Goal: Book appointment/travel/reservation

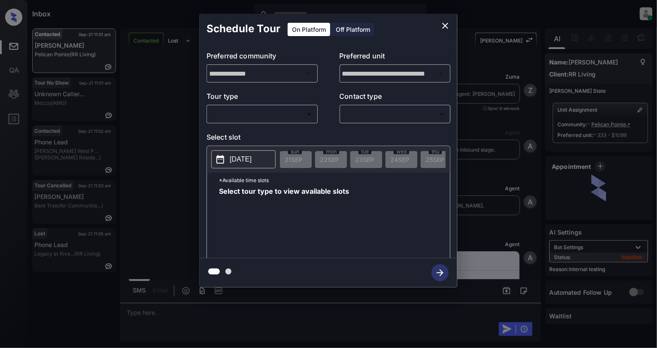
scroll to position [2241, 0]
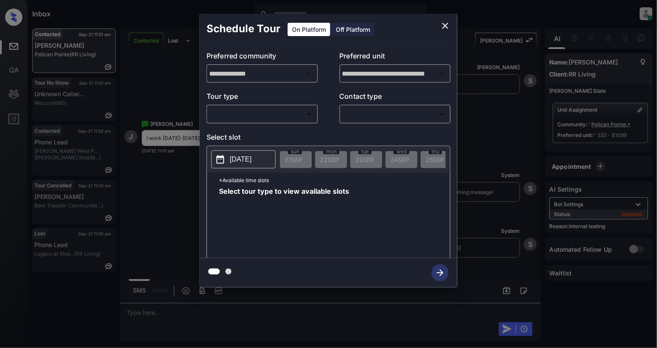
click at [245, 113] on body "Inbox Cynthia Montañez Online Set yourself offline Set yourself on break Profil…" at bounding box center [328, 174] width 657 height 348
click at [416, 116] on div at bounding box center [328, 174] width 657 height 348
click at [447, 23] on icon "close" at bounding box center [445, 26] width 10 height 10
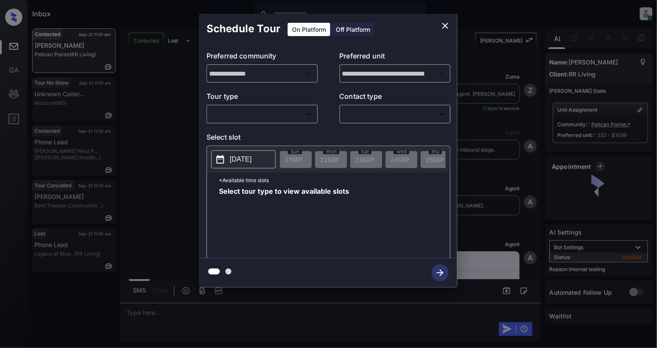
scroll to position [2241, 0]
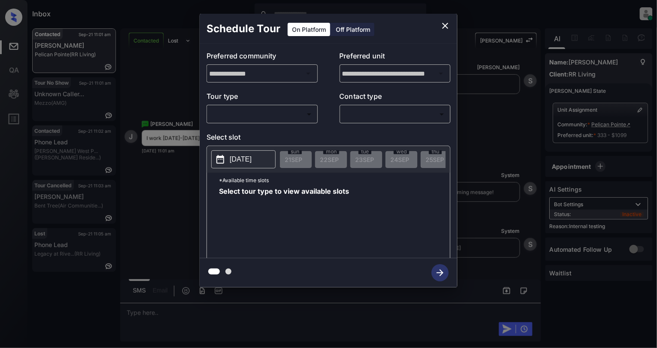
click at [253, 114] on body "Inbox Cynthia Montañez Online Set yourself offline Set yourself on break Profil…" at bounding box center [328, 174] width 657 height 348
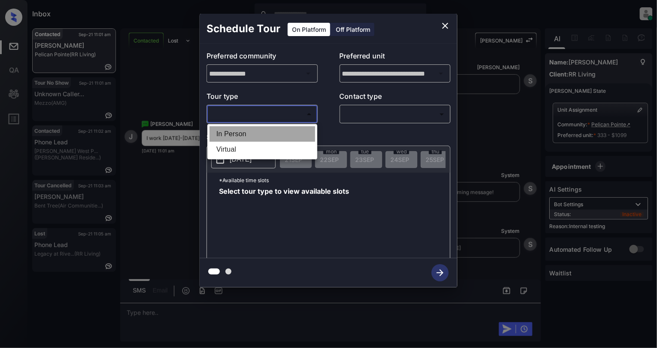
click at [245, 135] on li "In Person" at bounding box center [263, 133] width 106 height 15
type input "********"
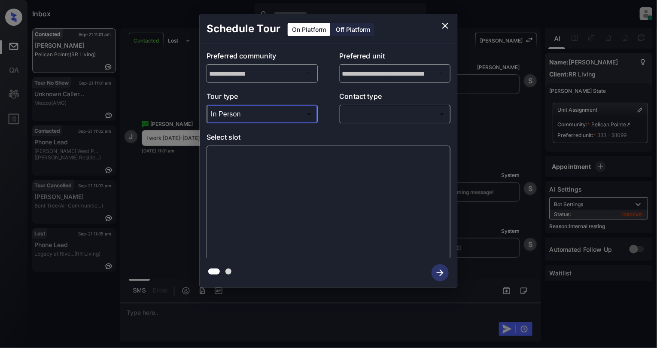
click at [399, 109] on body "Inbox Cynthia Montañez Online Set yourself offline Set yourself on break Profil…" at bounding box center [328, 174] width 657 height 348
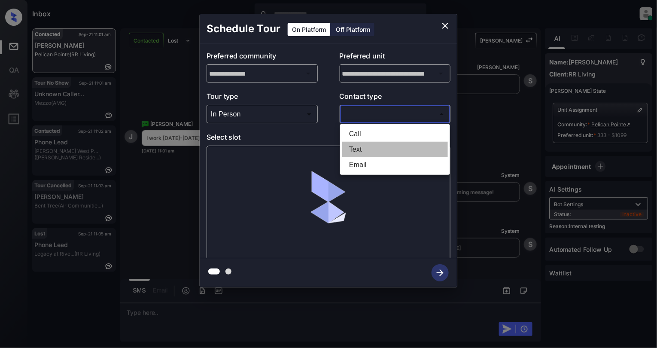
click at [358, 150] on li "Text" at bounding box center [395, 149] width 106 height 15
type input "****"
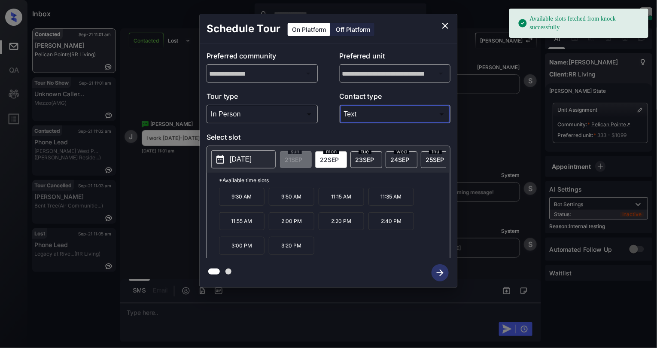
click at [251, 157] on p "[DATE]" at bounding box center [241, 159] width 22 height 10
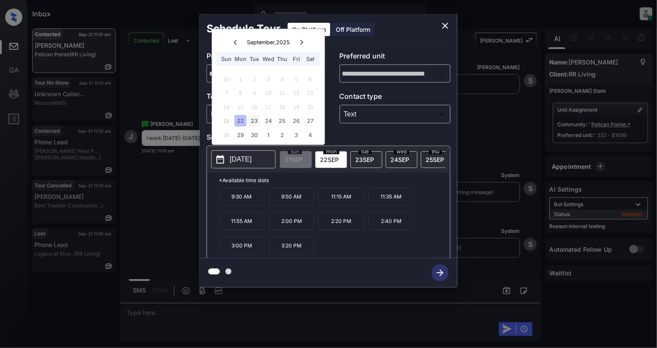
click at [253, 121] on div "23" at bounding box center [255, 121] width 12 height 12
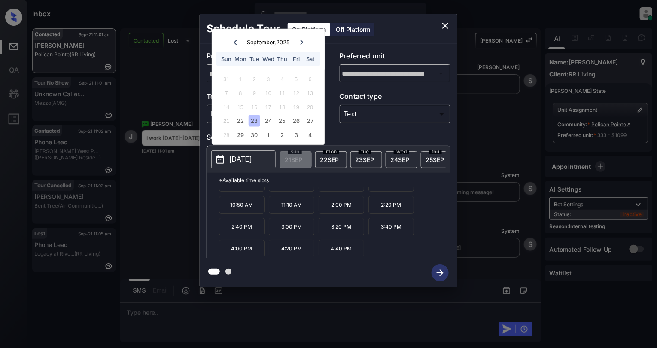
scroll to position [15, 0]
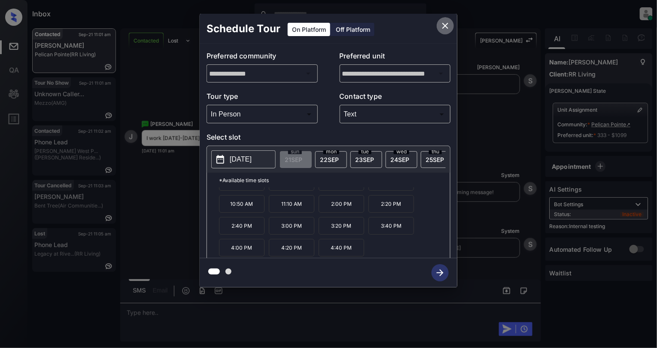
click at [443, 28] on icon "close" at bounding box center [446, 26] width 6 height 6
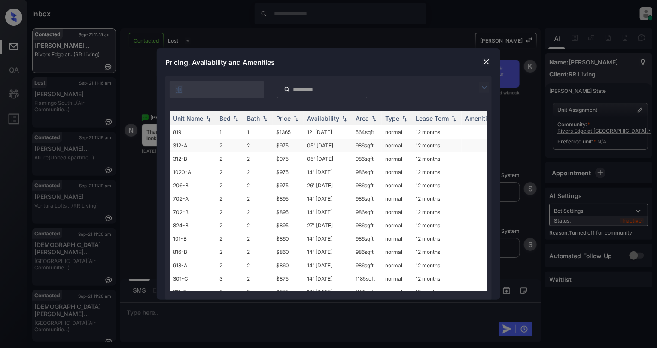
click at [199, 139] on td "312-A" at bounding box center [193, 145] width 46 height 13
click at [188, 132] on td "819" at bounding box center [193, 131] width 46 height 13
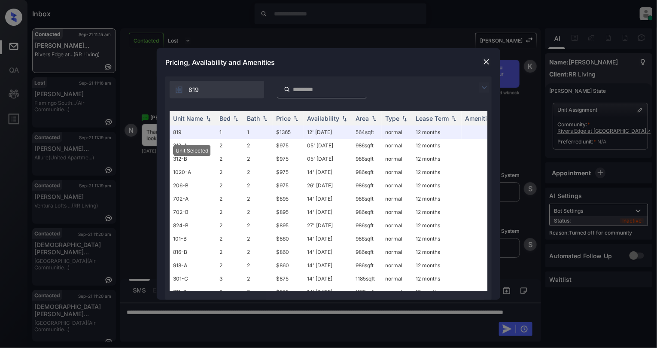
click at [485, 62] on img at bounding box center [487, 62] width 9 height 9
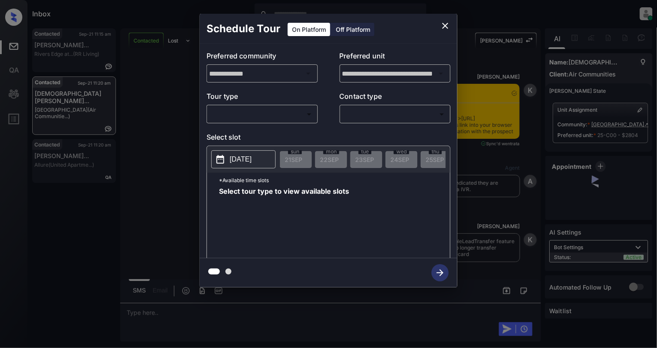
scroll to position [2477, 0]
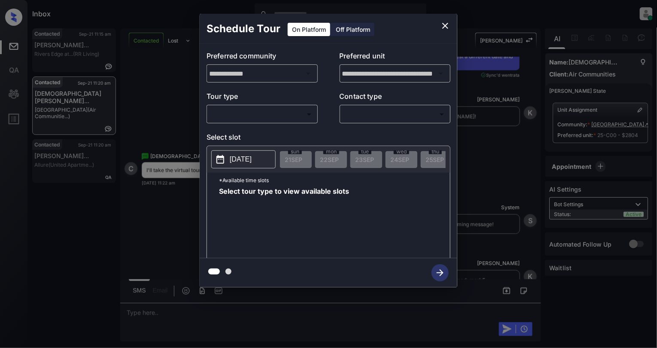
click at [252, 107] on body "Inbox [PERSON_NAME] Online Set yourself offline Set yourself on break Profile S…" at bounding box center [328, 174] width 657 height 348
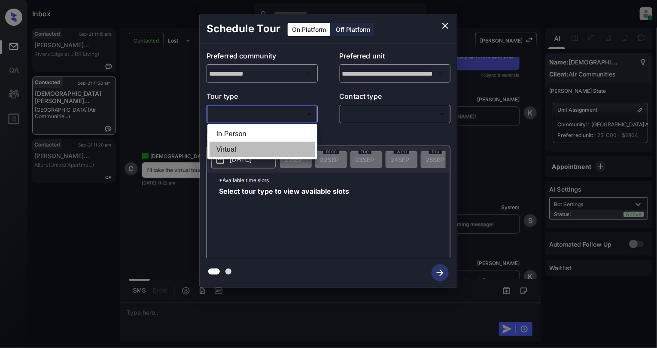
click at [236, 148] on li "Virtual" at bounding box center [263, 149] width 106 height 15
type input "*******"
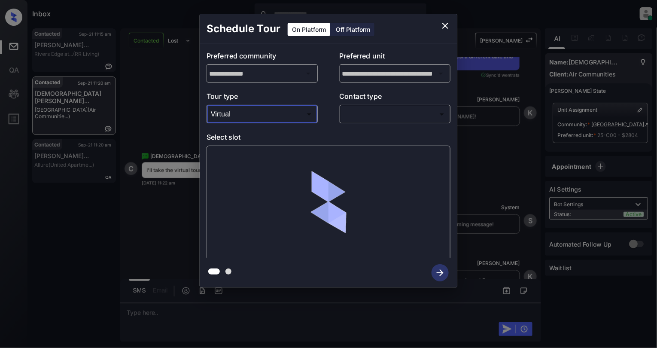
click at [401, 109] on body "Inbox Cynthia Montañez Online Set yourself offline Set yourself on break Profil…" at bounding box center [328, 174] width 657 height 348
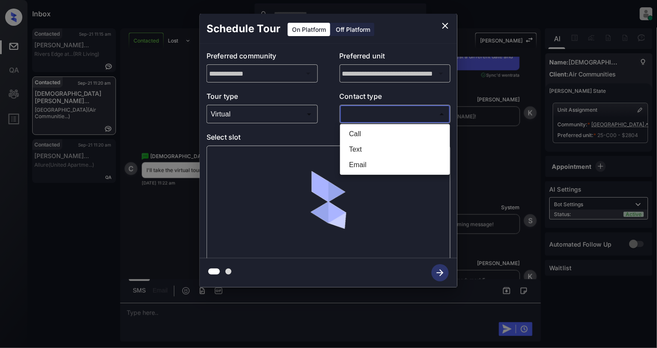
click at [356, 150] on li "Text" at bounding box center [395, 149] width 106 height 15
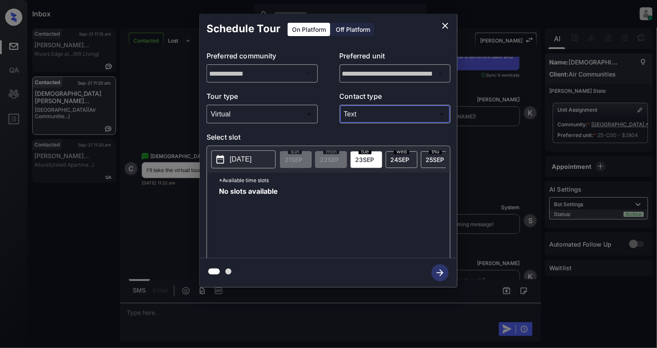
type input "****"
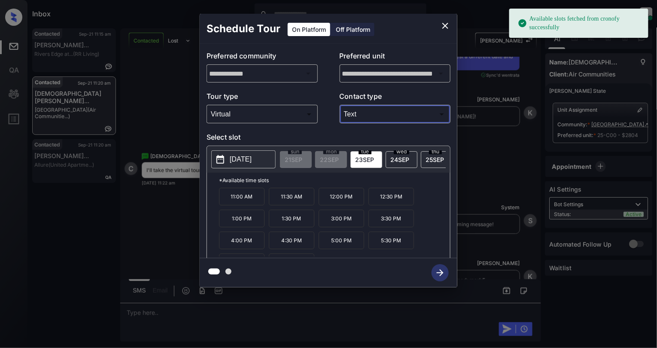
click at [350, 202] on p "12:00 PM" at bounding box center [342, 197] width 46 height 18
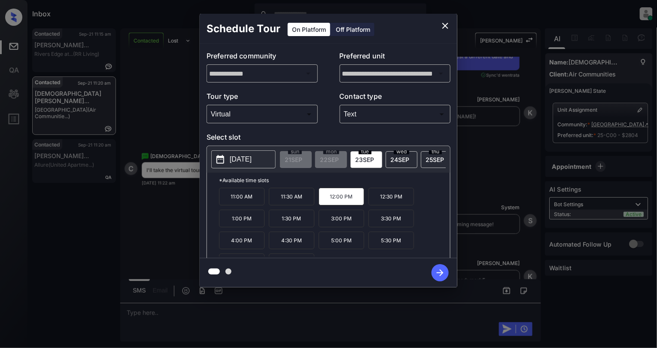
click at [439, 272] on icon "button" at bounding box center [440, 272] width 17 height 17
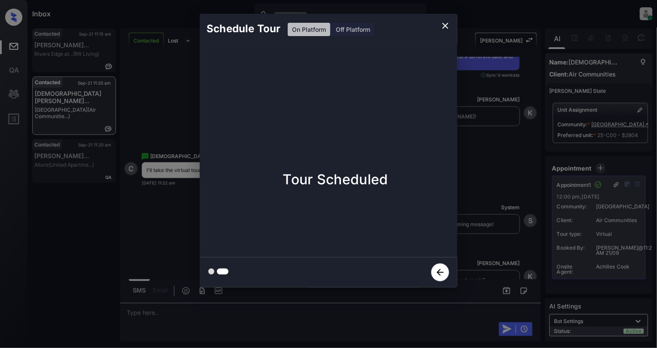
click at [444, 23] on icon "close" at bounding box center [445, 26] width 10 height 10
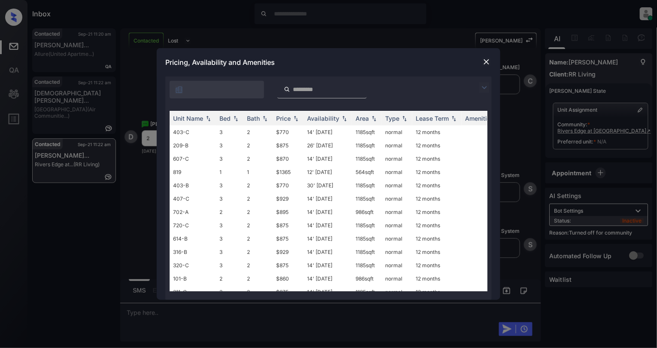
scroll to position [18, 0]
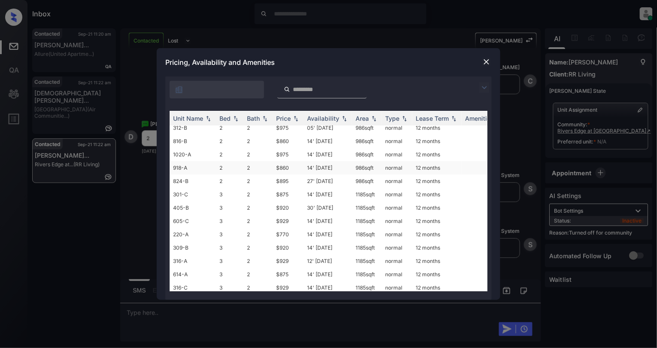
click at [272, 167] on td "2" at bounding box center [258, 167] width 29 height 13
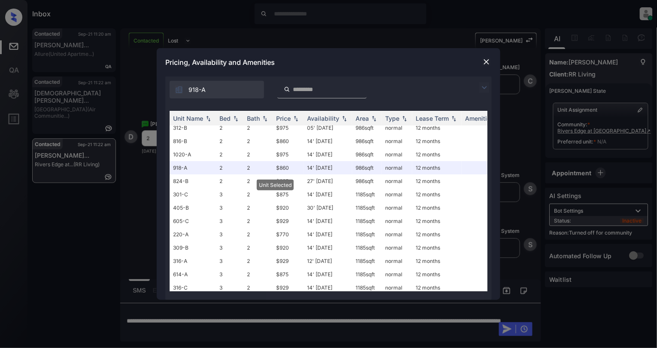
click at [485, 62] on img at bounding box center [487, 62] width 9 height 9
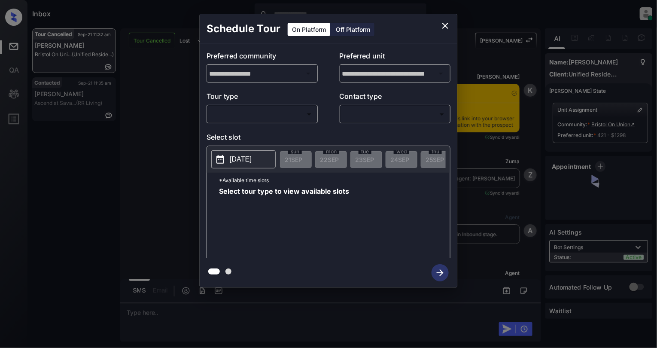
scroll to position [5250, 0]
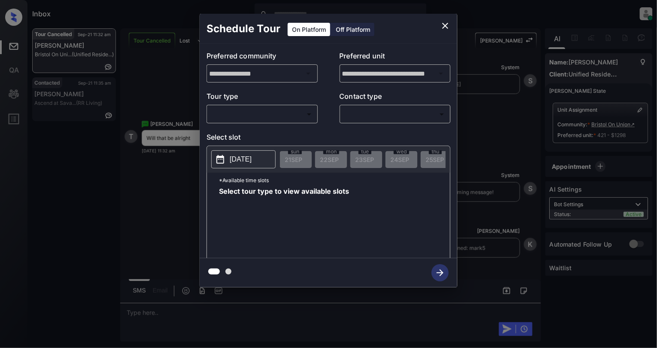
click at [274, 113] on body "Inbox [PERSON_NAME] Online Set yourself offline Set yourself on break Profile S…" at bounding box center [328, 174] width 657 height 348
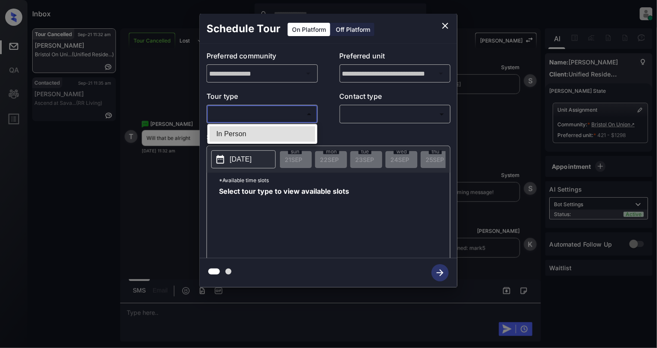
click at [260, 130] on li "In Person" at bounding box center [263, 133] width 106 height 15
type input "********"
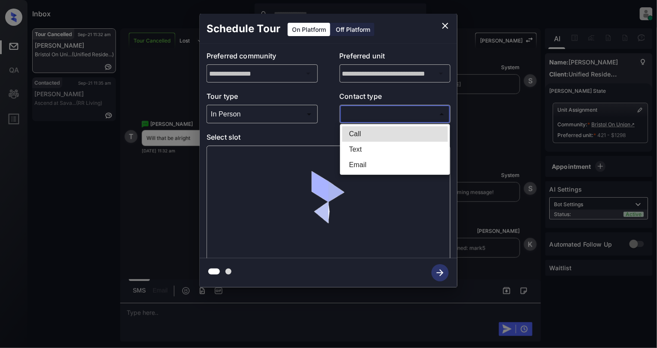
click at [380, 110] on body "Inbox Cynthia Montañez Online Set yourself offline Set yourself on break Profil…" at bounding box center [328, 174] width 657 height 348
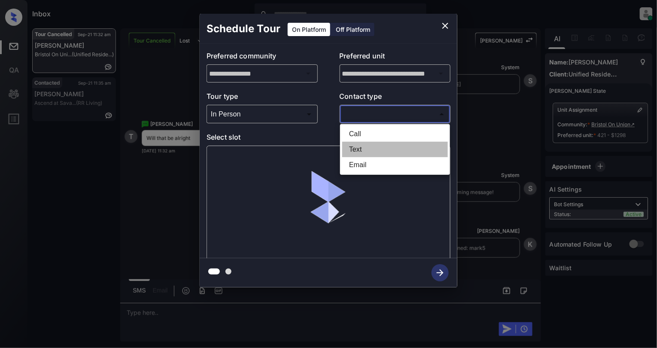
click at [368, 142] on li "Text" at bounding box center [395, 149] width 106 height 15
type input "****"
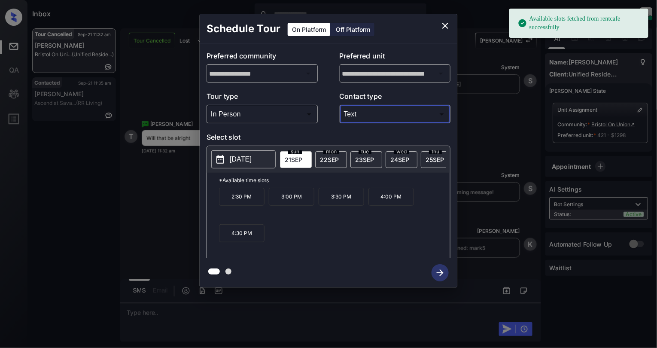
click at [239, 161] on p "[DATE]" at bounding box center [241, 159] width 22 height 10
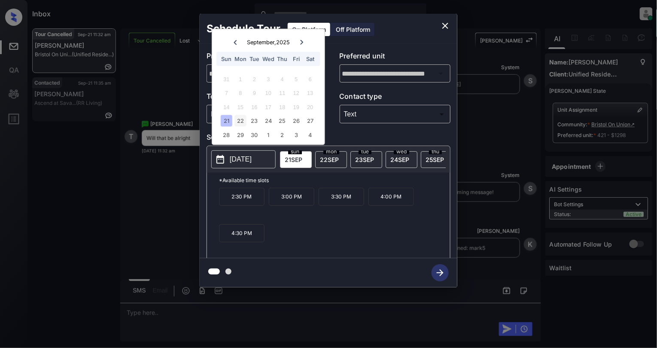
click at [240, 117] on div "22" at bounding box center [241, 121] width 12 height 12
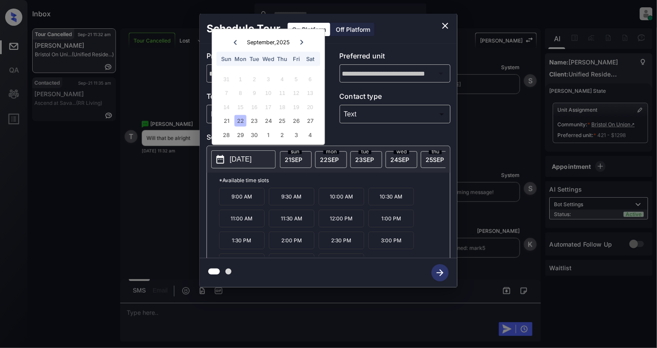
click at [443, 24] on icon "close" at bounding box center [445, 26] width 10 height 10
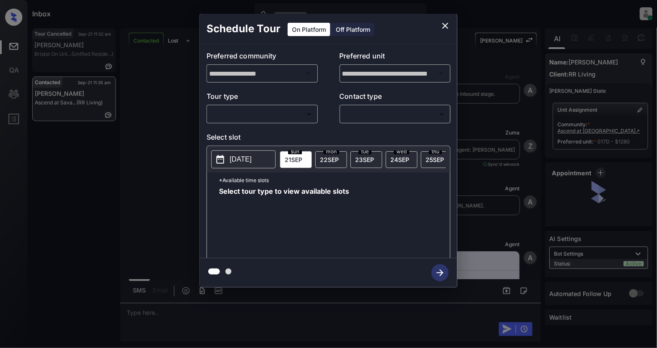
scroll to position [2311, 0]
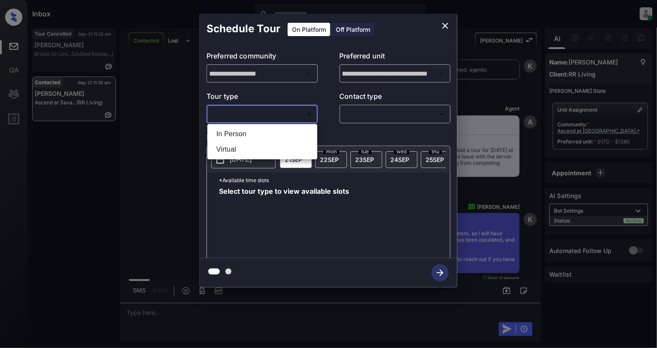
click at [245, 117] on body "Inbox Cynthia Montañez Online Set yourself offline Set yourself on break Profil…" at bounding box center [328, 174] width 657 height 348
click at [241, 135] on li "In Person" at bounding box center [263, 133] width 106 height 15
type input "********"
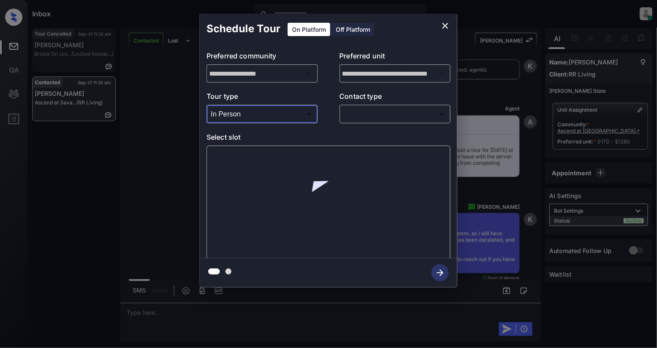
click at [379, 112] on body "Inbox Cynthia Montañez Online Set yourself offline Set yourself on break Profil…" at bounding box center [328, 174] width 657 height 348
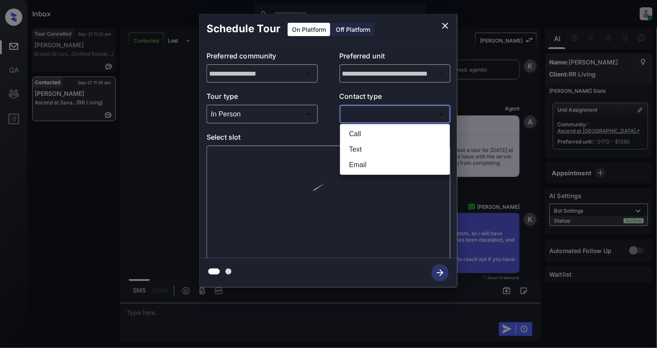
click at [355, 147] on li "Text" at bounding box center [395, 149] width 106 height 15
type input "****"
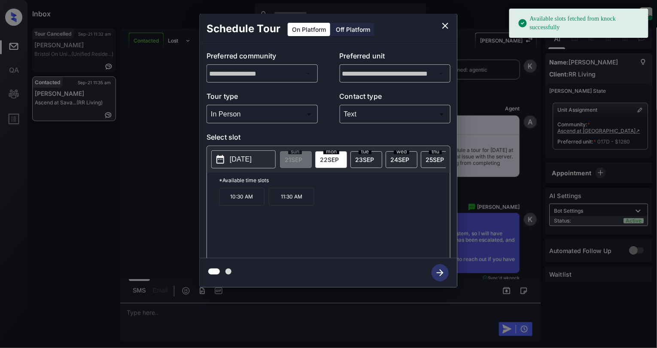
click at [252, 162] on p "[DATE]" at bounding box center [241, 159] width 22 height 10
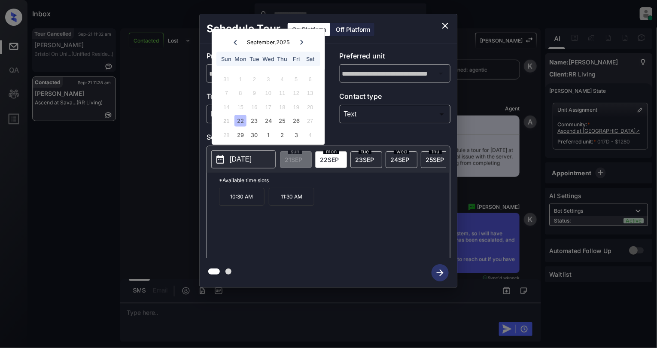
click at [443, 23] on icon "close" at bounding box center [446, 26] width 6 height 6
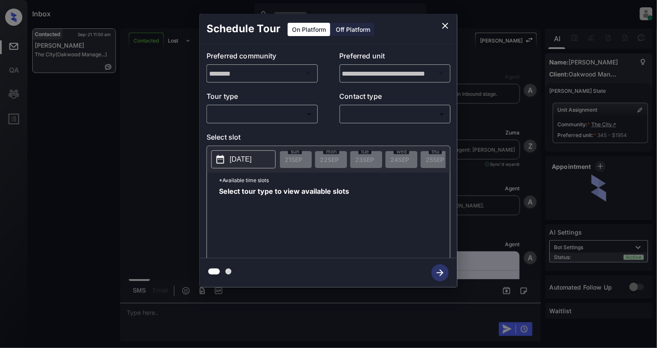
scroll to position [1991, 0]
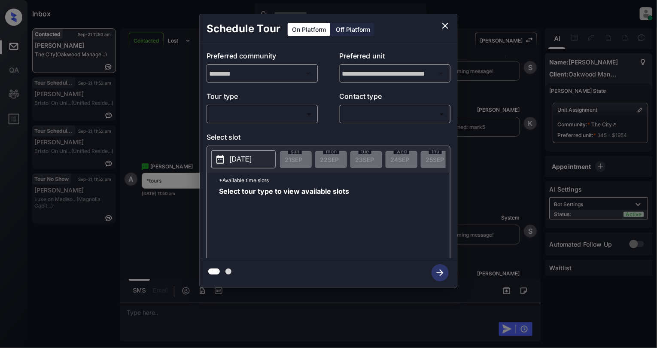
click at [235, 158] on p "[DATE]" at bounding box center [241, 159] width 22 height 10
click at [421, 33] on div "Schedule Tour On Platform Off Platform" at bounding box center [329, 29] width 258 height 30
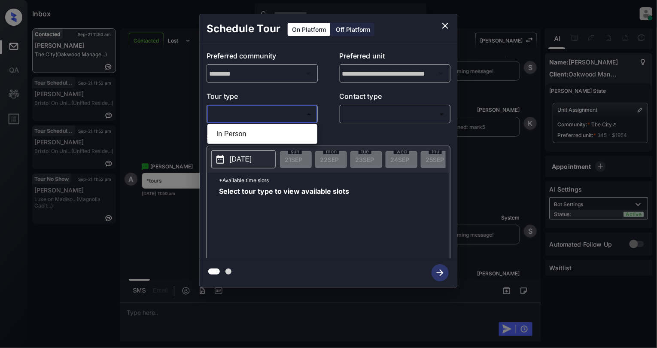
click at [250, 118] on body "Inbox Cynthia Montañez Online Set yourself offline Set yourself on break Profil…" at bounding box center [328, 174] width 657 height 348
click at [253, 139] on li "In Person" at bounding box center [263, 133] width 106 height 15
type input "********"
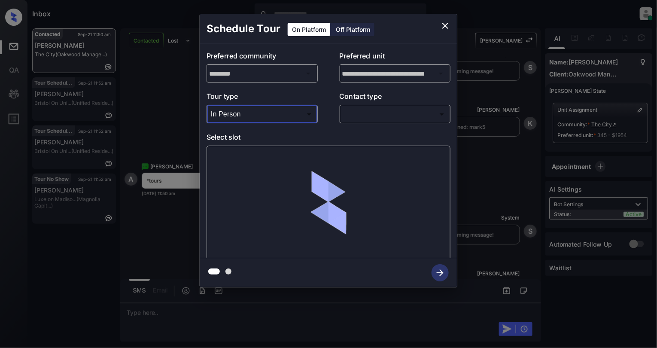
click at [384, 115] on body "Inbox Cynthia Montañez Online Set yourself offline Set yourself on break Profil…" at bounding box center [328, 174] width 657 height 348
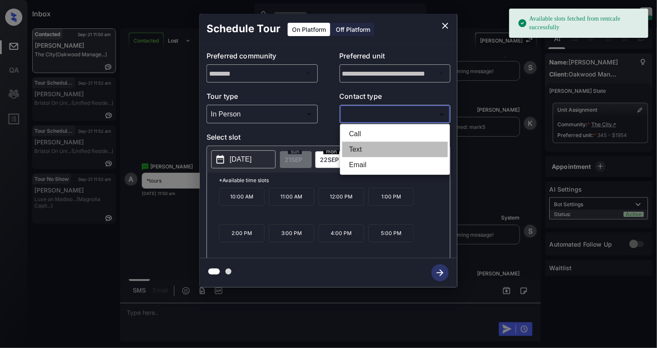
click at [364, 147] on li "Text" at bounding box center [395, 149] width 106 height 15
type input "****"
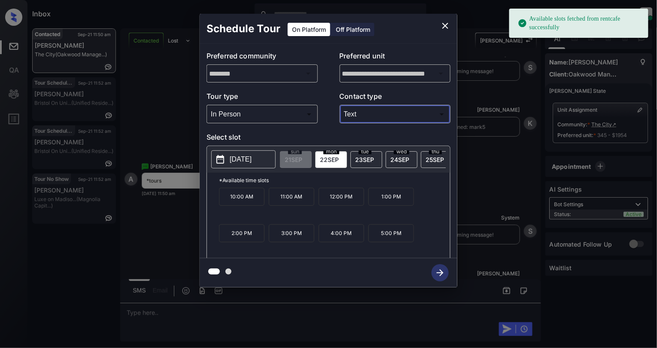
click at [240, 161] on p "[DATE]" at bounding box center [241, 159] width 22 height 10
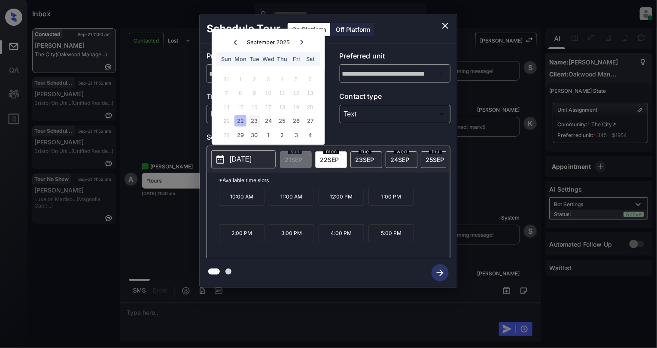
click at [254, 125] on div "23" at bounding box center [255, 121] width 12 height 12
click at [447, 23] on icon "close" at bounding box center [446, 26] width 6 height 6
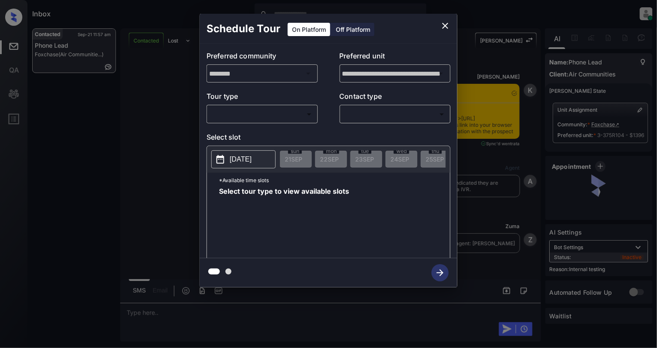
scroll to position [1770, 0]
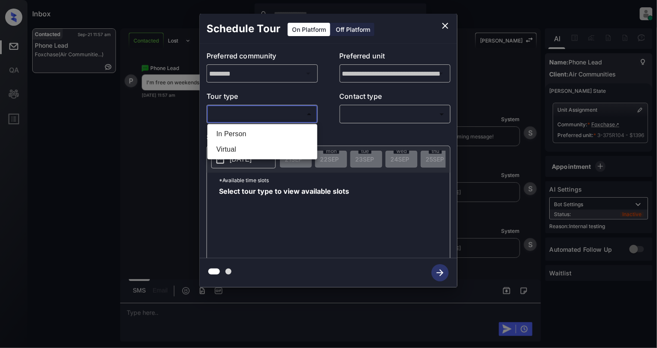
click at [241, 119] on body "Inbox [PERSON_NAME] Online Set yourself offline Set yourself on break Profile S…" at bounding box center [328, 174] width 657 height 348
click at [244, 137] on li "In Person" at bounding box center [263, 133] width 106 height 15
type input "********"
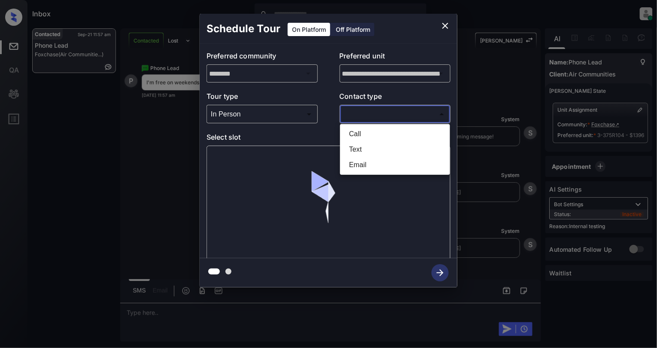
click at [411, 109] on body "Inbox [PERSON_NAME] Online Set yourself offline Set yourself on break Profile S…" at bounding box center [328, 174] width 657 height 348
click at [357, 159] on li "Email" at bounding box center [395, 164] width 106 height 15
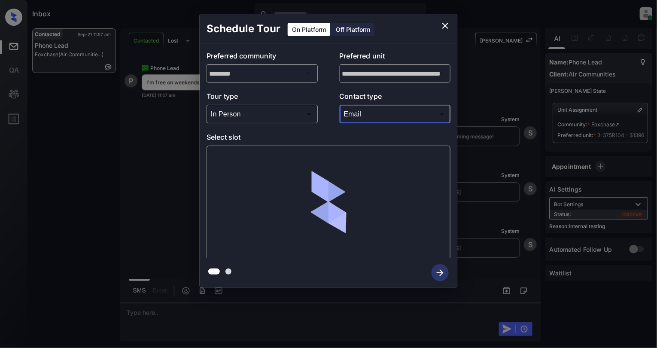
click at [377, 116] on body "Inbox [PERSON_NAME] Online Set yourself offline Set yourself on break Profile S…" at bounding box center [328, 174] width 657 height 348
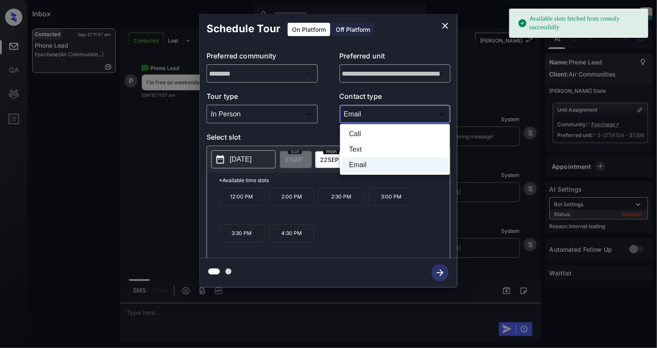
click at [356, 144] on li "Text" at bounding box center [395, 149] width 106 height 15
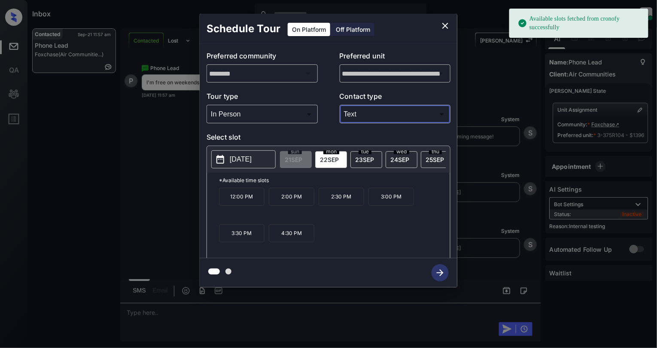
type input "****"
click at [244, 160] on p "[DATE]" at bounding box center [241, 159] width 22 height 10
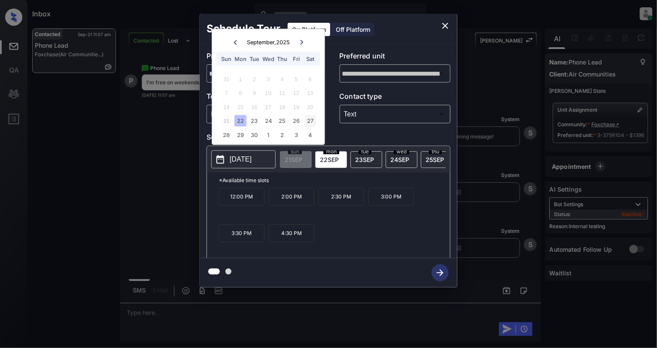
click at [307, 121] on div "27" at bounding box center [311, 121] width 12 height 12
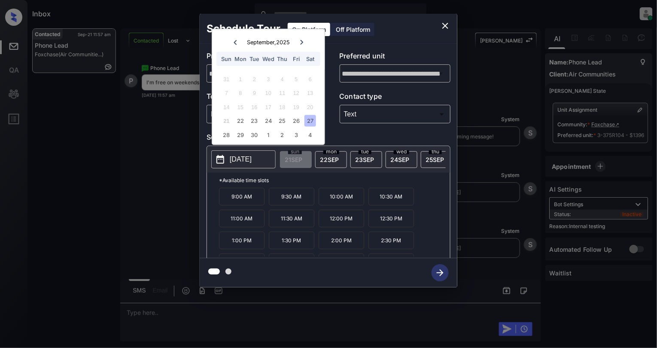
scroll to position [15, 0]
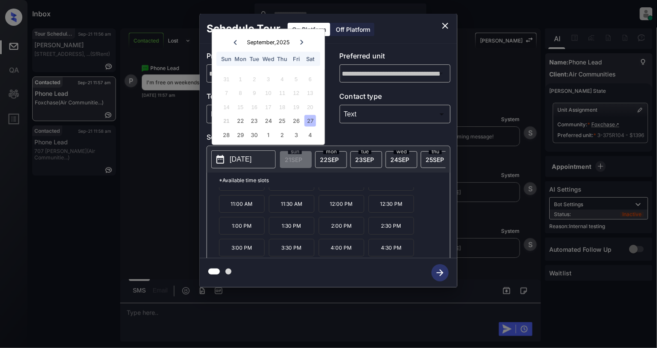
click at [442, 26] on icon "close" at bounding box center [445, 26] width 10 height 10
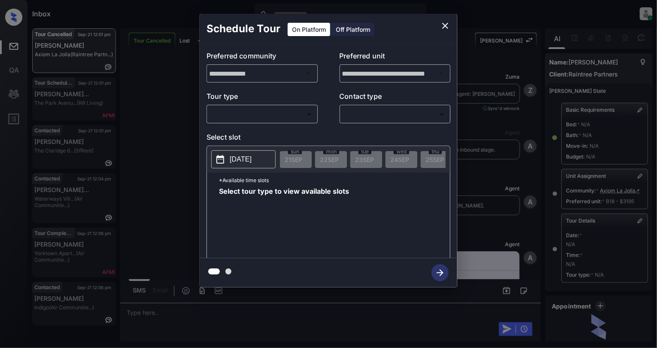
scroll to position [85, 0]
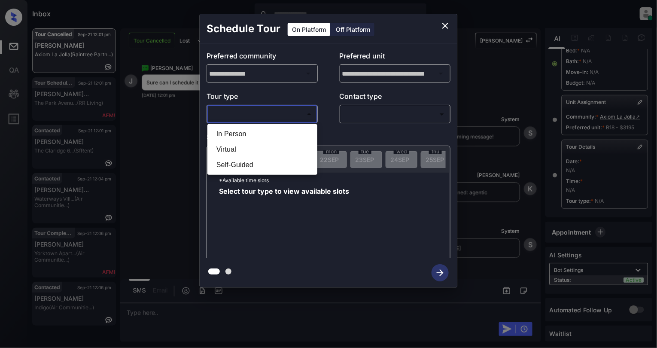
click at [253, 119] on body "Inbox [PERSON_NAME] Online Set yourself offline Set yourself on break Profile S…" at bounding box center [328, 174] width 657 height 348
click at [225, 134] on li "In Person" at bounding box center [263, 133] width 106 height 15
type input "********"
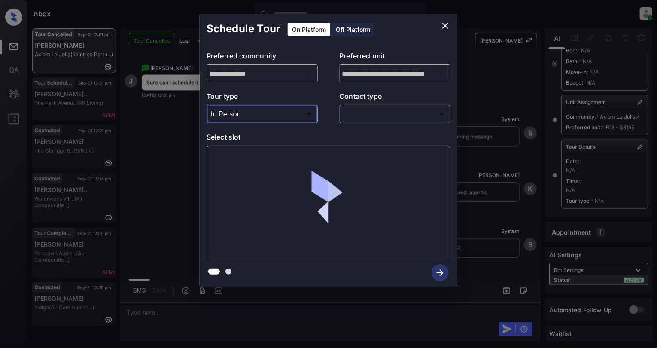
click at [404, 115] on body "Inbox [PERSON_NAME] Online Set yourself offline Set yourself on break Profile S…" at bounding box center [328, 174] width 657 height 348
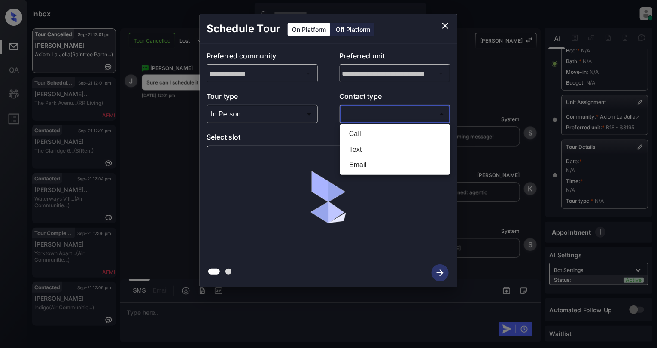
click at [375, 144] on li "Text" at bounding box center [395, 149] width 106 height 15
type input "****"
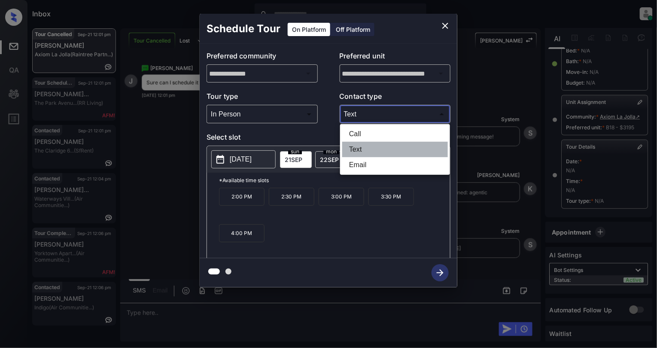
click at [349, 150] on li "Text" at bounding box center [395, 149] width 106 height 15
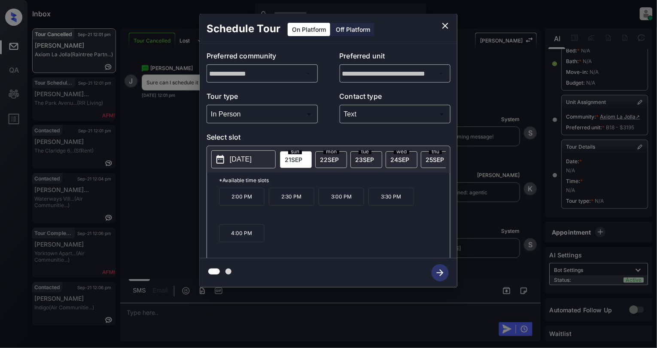
click at [252, 160] on p "[DATE]" at bounding box center [241, 159] width 22 height 10
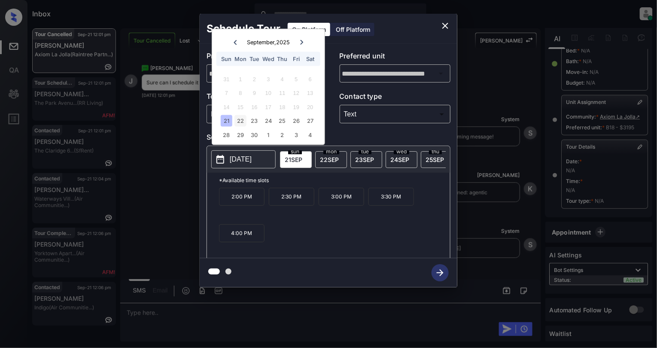
click at [242, 115] on div "22" at bounding box center [241, 121] width 12 height 12
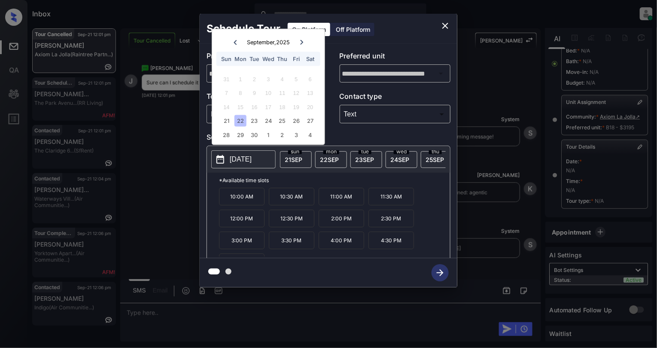
scroll to position [15, 0]
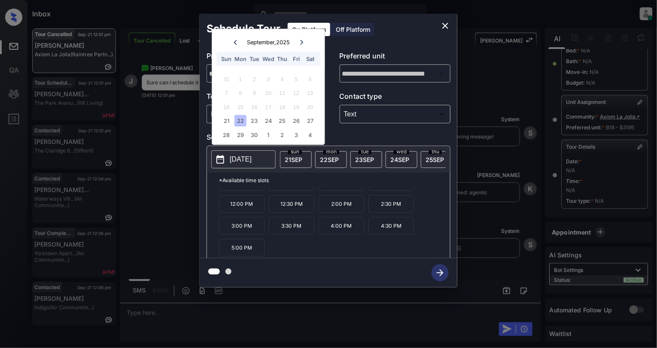
click at [444, 21] on icon "close" at bounding box center [445, 26] width 10 height 10
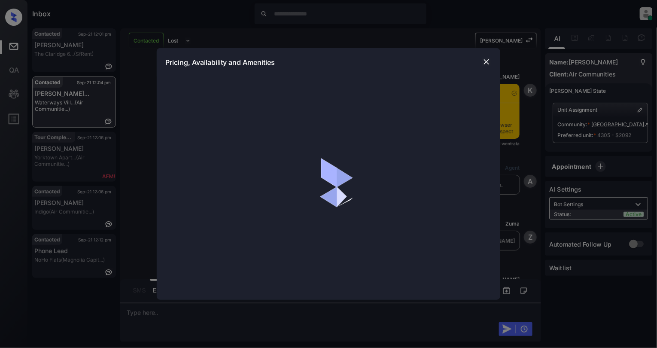
scroll to position [860, 0]
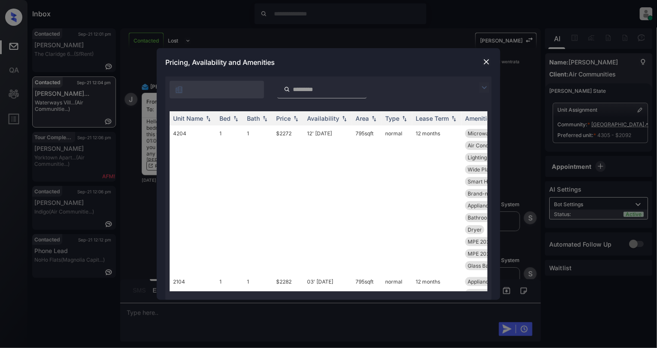
click at [483, 66] on img at bounding box center [487, 62] width 9 height 9
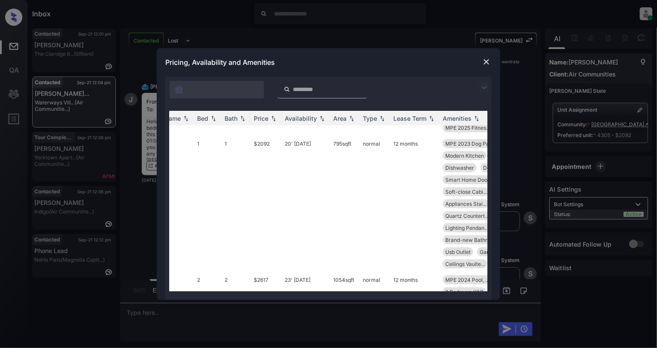
scroll to position [286, 0]
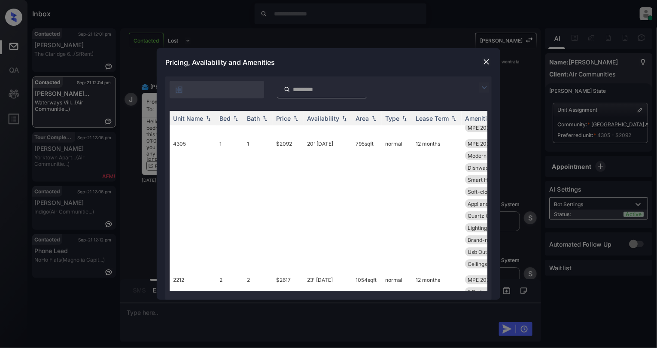
click at [487, 61] on img at bounding box center [487, 62] width 9 height 9
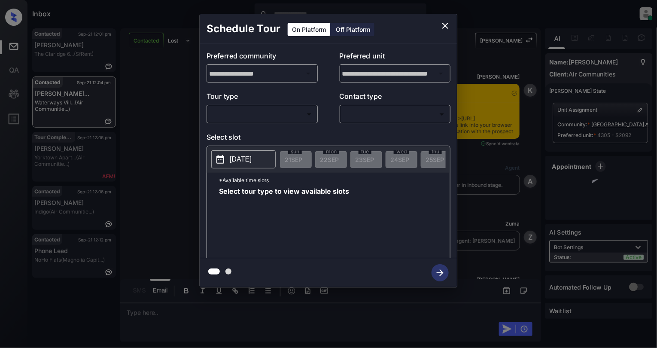
scroll to position [918, 0]
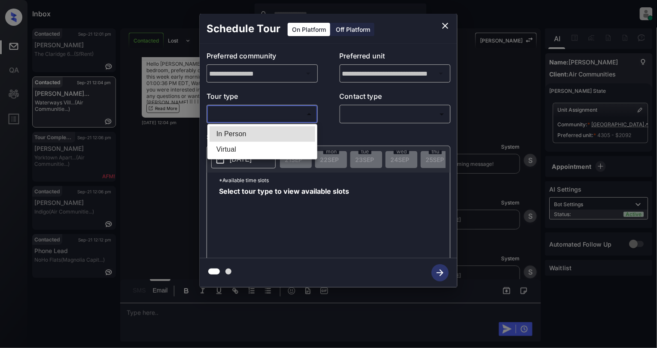
click at [235, 111] on body "Inbox [PERSON_NAME] Online Set yourself offline Set yourself on break Profile S…" at bounding box center [328, 174] width 657 height 348
click at [244, 126] on li "In Person" at bounding box center [263, 133] width 106 height 15
type input "********"
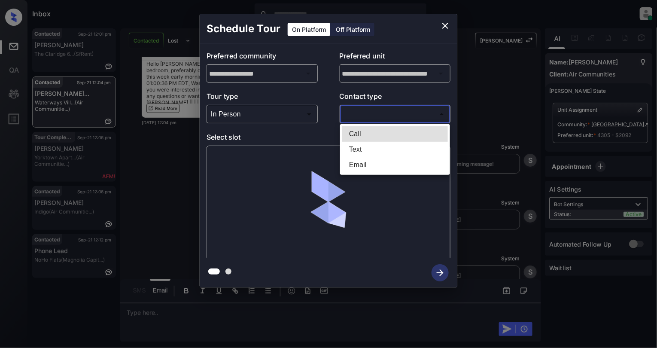
click at [368, 111] on body "Inbox Cynthia Montañez Online Set yourself offline Set yourself on break Profil…" at bounding box center [328, 174] width 657 height 348
click at [338, 156] on div at bounding box center [328, 174] width 657 height 348
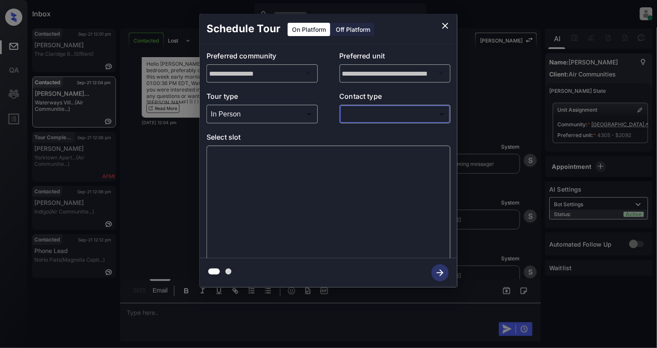
click at [358, 116] on body "Inbox Cynthia Montañez Online Set yourself offline Set yourself on break Profil…" at bounding box center [328, 174] width 657 height 348
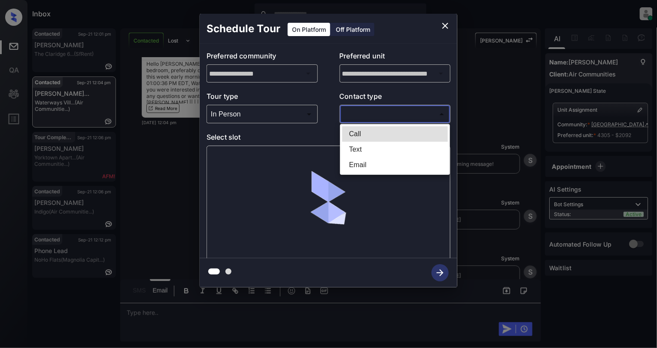
click at [360, 152] on li "Text" at bounding box center [395, 149] width 106 height 15
type input "****"
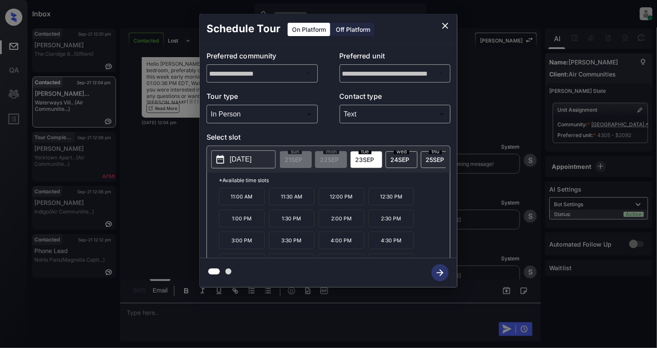
click at [252, 162] on p "2025-09-23" at bounding box center [241, 159] width 22 height 10
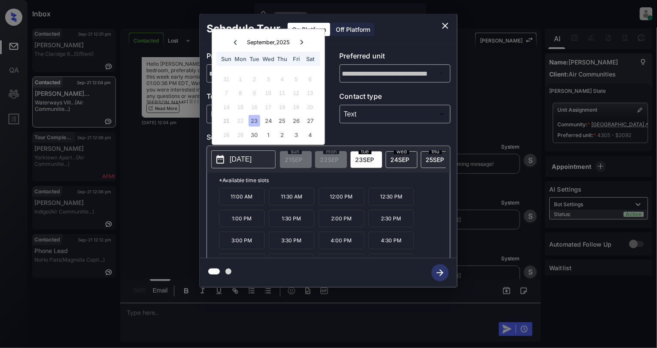
click at [442, 26] on icon "close" at bounding box center [445, 26] width 10 height 10
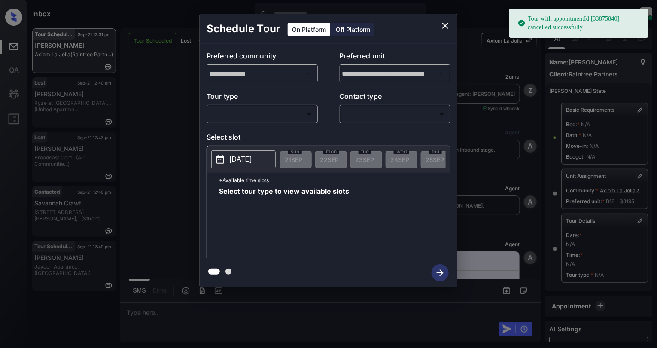
scroll to position [85, 0]
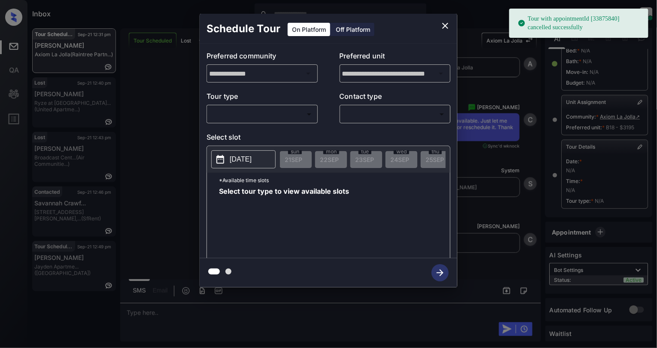
click at [262, 117] on body "Tour with appointmentId [33875840] cancelled successfully Inbox [PERSON_NAME] O…" at bounding box center [328, 174] width 657 height 348
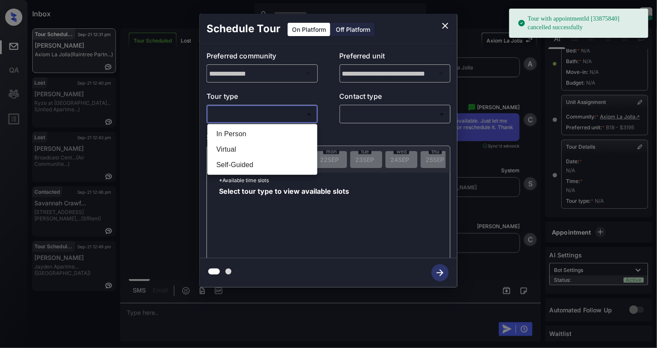
click at [250, 129] on li "In Person" at bounding box center [263, 133] width 106 height 15
type input "********"
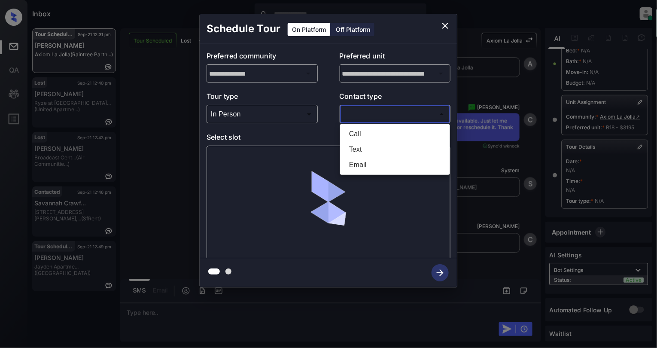
click at [376, 114] on body "Tour with appointmentId [33875840] cancelled successfully Inbox [PERSON_NAME] O…" at bounding box center [328, 174] width 657 height 348
click at [365, 147] on li "Text" at bounding box center [395, 149] width 106 height 15
type input "****"
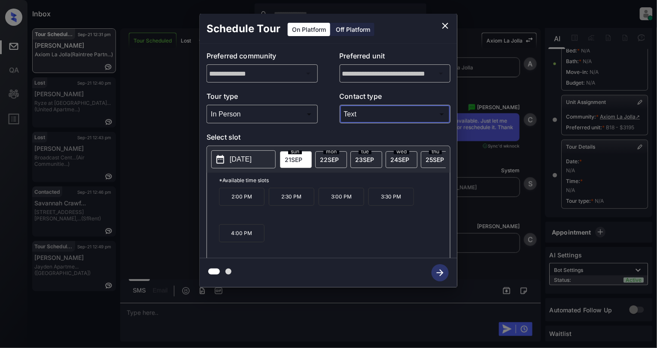
click at [237, 160] on p "[DATE]" at bounding box center [241, 159] width 22 height 10
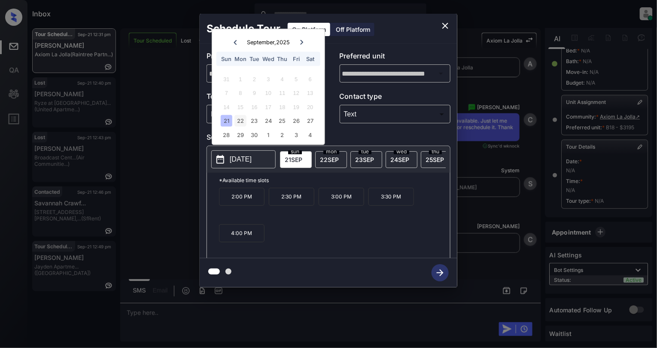
click at [236, 122] on div "22" at bounding box center [241, 121] width 12 height 12
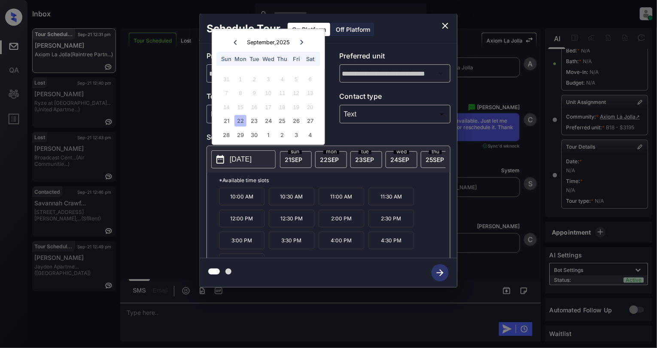
click at [251, 227] on p "12:00 PM" at bounding box center [242, 219] width 46 height 18
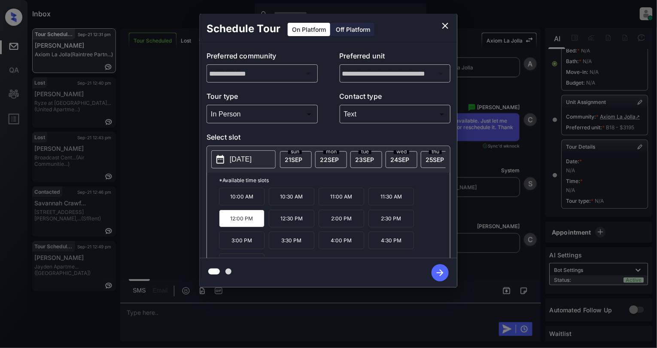
click at [437, 275] on icon "button" at bounding box center [440, 272] width 17 height 17
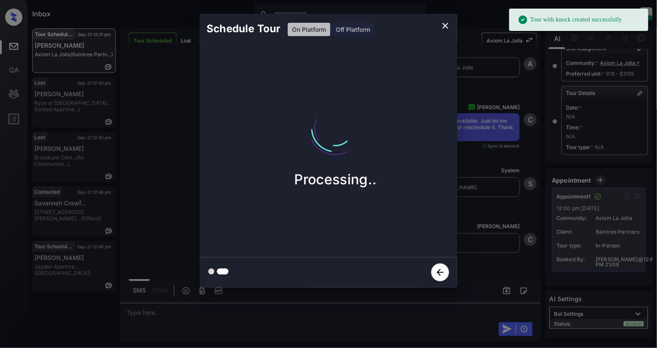
scroll to position [172, 0]
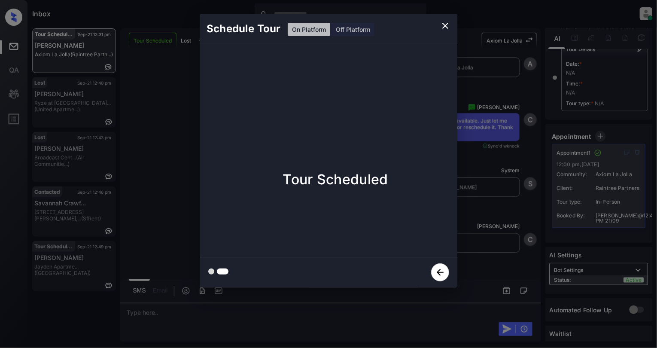
click at [443, 23] on icon "close" at bounding box center [445, 26] width 10 height 10
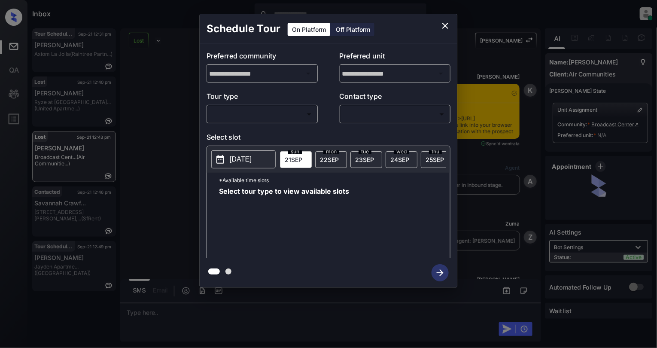
scroll to position [1922, 0]
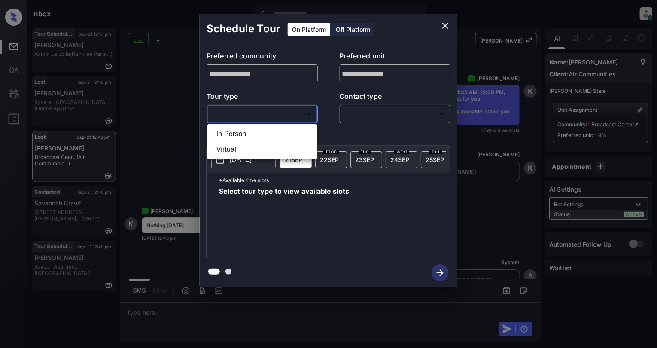
click at [246, 114] on body "Inbox [PERSON_NAME] Online Set yourself offline Set yourself on break Profile S…" at bounding box center [328, 174] width 657 height 348
click at [245, 131] on li "In Person" at bounding box center [263, 133] width 106 height 15
type input "********"
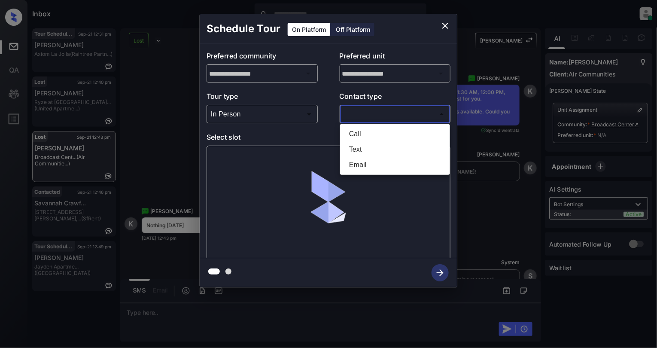
drag, startPoint x: 387, startPoint y: 107, endPoint x: 370, endPoint y: 128, distance: 26.9
click at [386, 107] on body "Inbox [PERSON_NAME] Online Set yourself offline Set yourself on break Profile S…" at bounding box center [328, 174] width 657 height 348
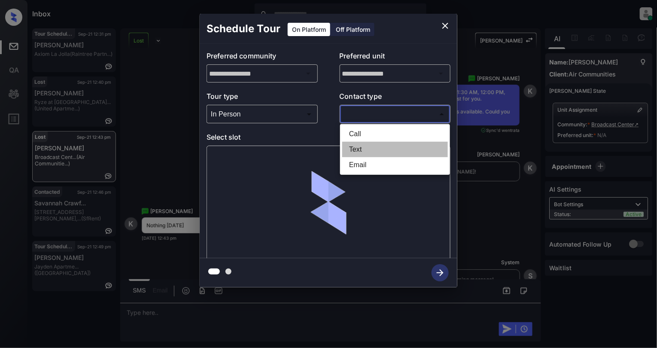
click at [357, 143] on li "Text" at bounding box center [395, 149] width 106 height 15
type input "****"
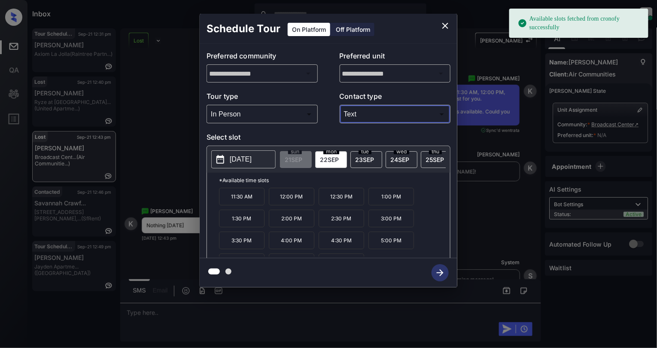
click at [231, 166] on button "[DATE]" at bounding box center [243, 159] width 64 height 18
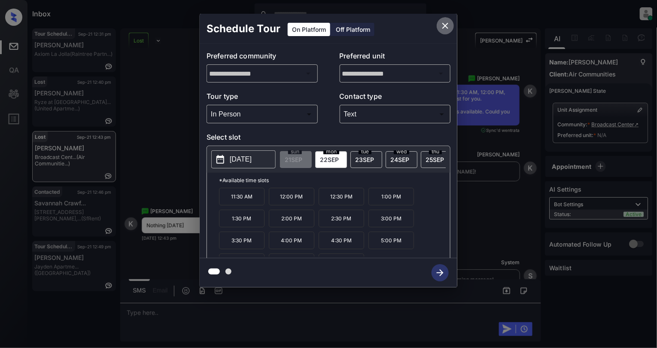
click at [442, 26] on icon "close" at bounding box center [445, 26] width 10 height 10
